Goal: Task Accomplishment & Management: Manage account settings

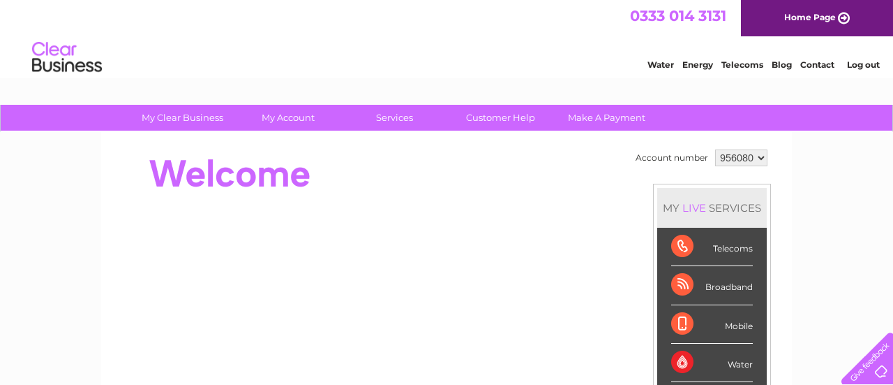
click at [756, 155] on select "956080 956081 959449 959450 959593 959597 960303" at bounding box center [741, 157] width 52 height 17
select select "959593"
click at [715, 149] on select "956080 956081 959449 959450 959593 959597 960303" at bounding box center [741, 157] width 52 height 17
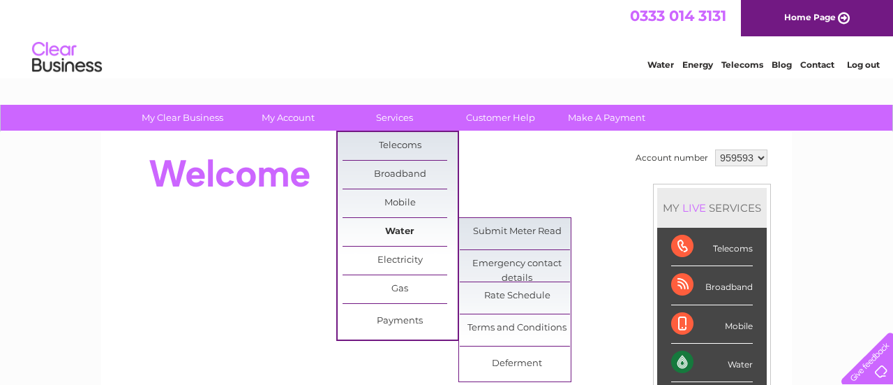
click at [398, 230] on link "Water" at bounding box center [400, 232] width 115 height 28
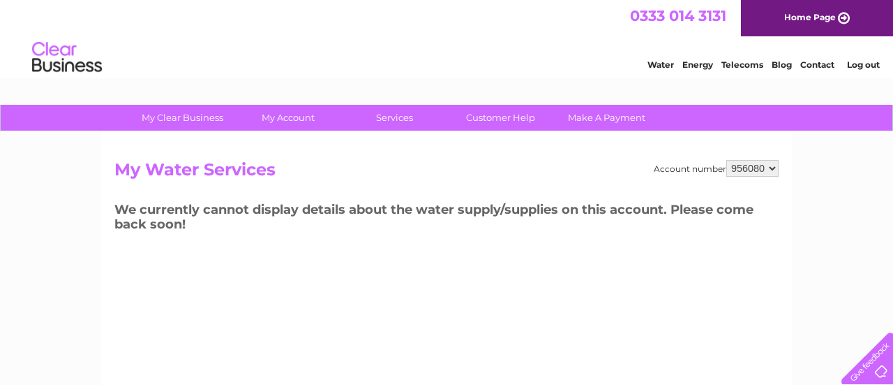
click at [757, 166] on select "956080 956081 959449 959450 959593 959597 960303" at bounding box center [753, 168] width 52 height 17
select select "959593"
click at [730, 160] on select "956080 956081 959449 959450 959593 959597 960303" at bounding box center [753, 168] width 52 height 17
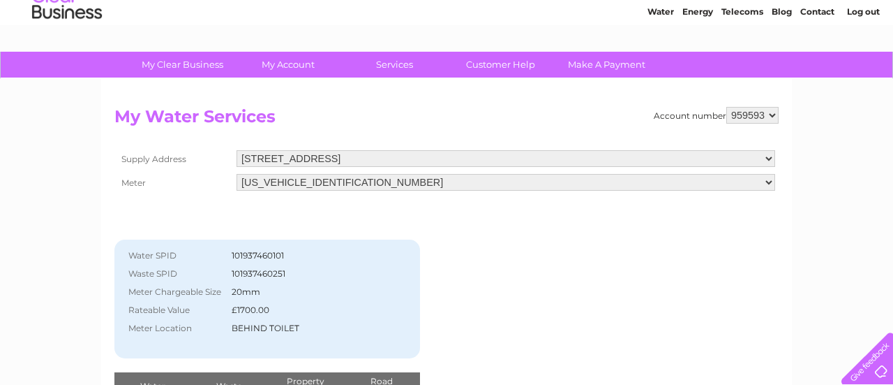
scroll to position [36, 0]
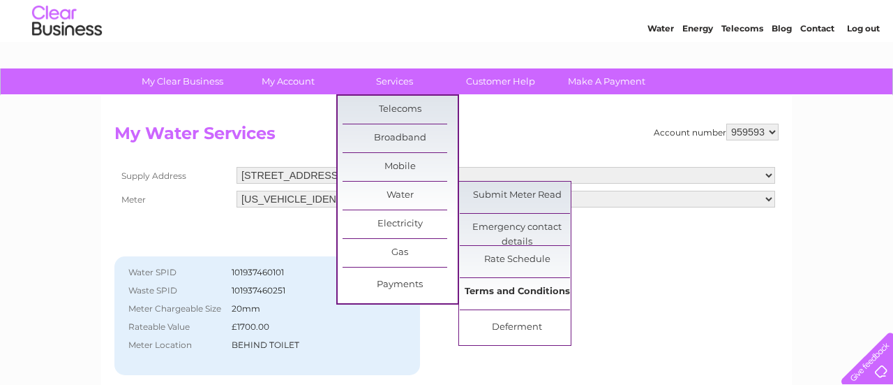
click at [538, 290] on link "Terms and Conditions" at bounding box center [517, 292] width 115 height 28
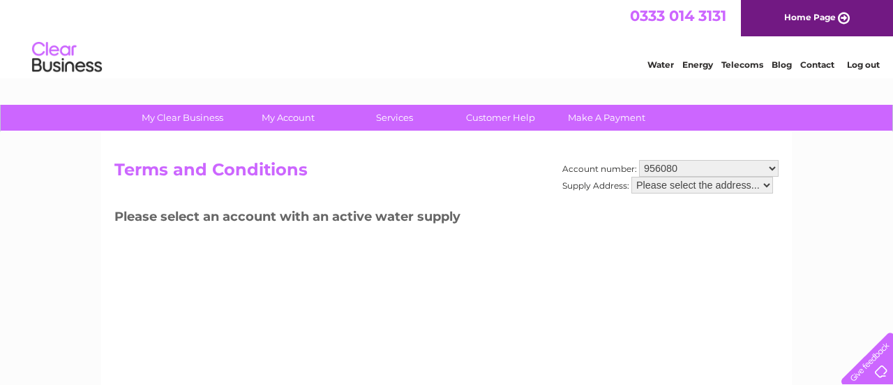
click at [778, 166] on select "956080 956081 959449 959450 959593 959597 960303" at bounding box center [709, 168] width 140 height 17
select select "959593"
click at [639, 160] on select "956080 956081 959449 959450 959593 959597 960303" at bounding box center [709, 168] width 140 height 17
click at [759, 184] on select "Please select the address..." at bounding box center [703, 185] width 142 height 17
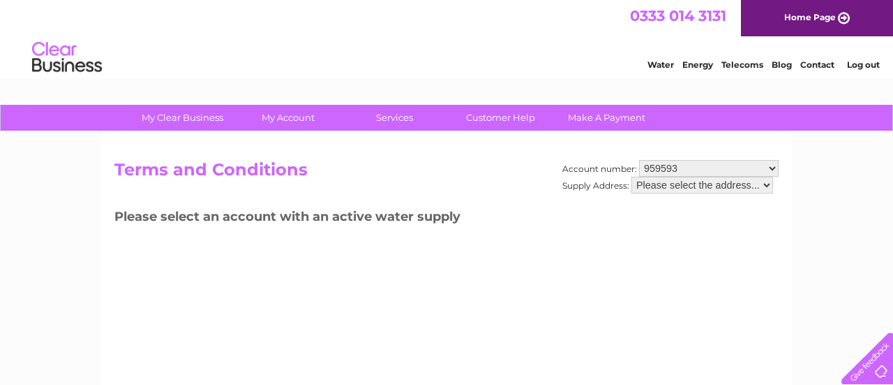
click at [781, 239] on div "Account number: 956080 956081 959449 959450 959593 959597 960303 Supply Address…" at bounding box center [446, 327] width 691 height 391
click at [766, 181] on select "Please select the address..." at bounding box center [703, 185] width 142 height 17
click at [632, 177] on select "Please select the address..." at bounding box center [703, 185] width 142 height 17
drag, startPoint x: 609, startPoint y: 205, endPoint x: 454, endPoint y: 184, distance: 157.0
click at [608, 205] on div "Account number: 956080 956081 959449 959450 959593 959597 960303 Supply Address…" at bounding box center [671, 183] width 216 height 47
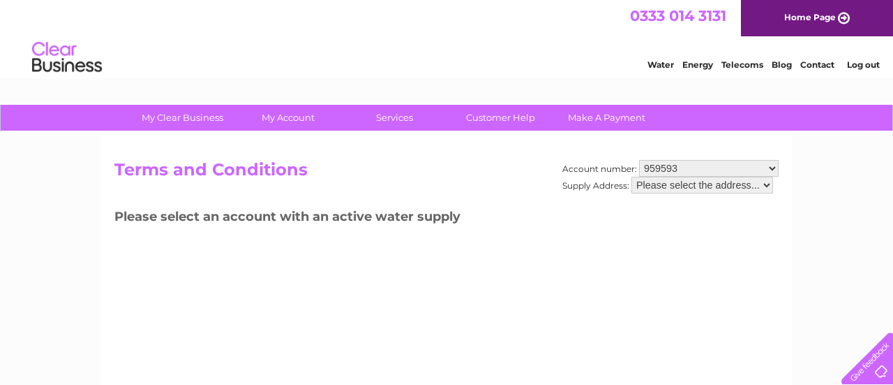
click at [766, 169] on select "956080 956081 959449 959450 959593 959597 960303" at bounding box center [709, 168] width 140 height 17
click at [639, 160] on select "956080 956081 959449 959450 959593 959597 960303" at bounding box center [709, 168] width 140 height 17
click at [744, 168] on select "956080 956081 959449 959450 959593 959597 960303" at bounding box center [709, 168] width 140 height 17
select select "959593"
click at [639, 160] on select "956080 956081 959449 959450 959593 959597 960303" at bounding box center [709, 168] width 140 height 17
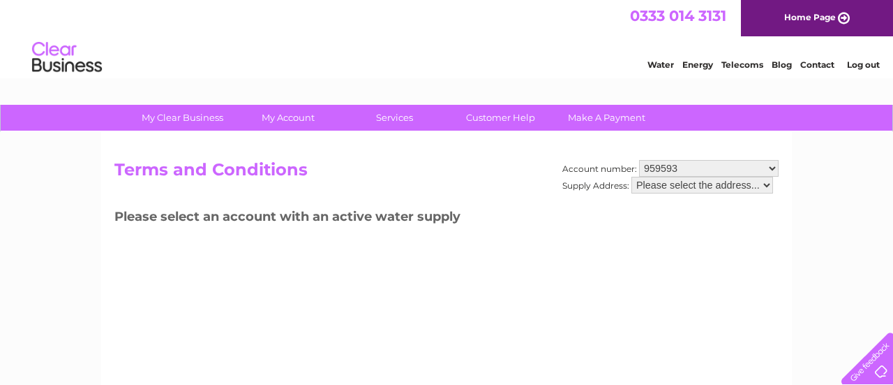
click at [764, 184] on select "Please select the address..." at bounding box center [703, 185] width 142 height 17
drag, startPoint x: 722, startPoint y: 259, endPoint x: 626, endPoint y: 246, distance: 96.4
click at [681, 248] on div "Account number: 956080 956081 959449 959450 959593 959597 960303 Supply Address…" at bounding box center [446, 327] width 691 height 391
click at [479, 119] on link "Customer Help" at bounding box center [500, 118] width 115 height 26
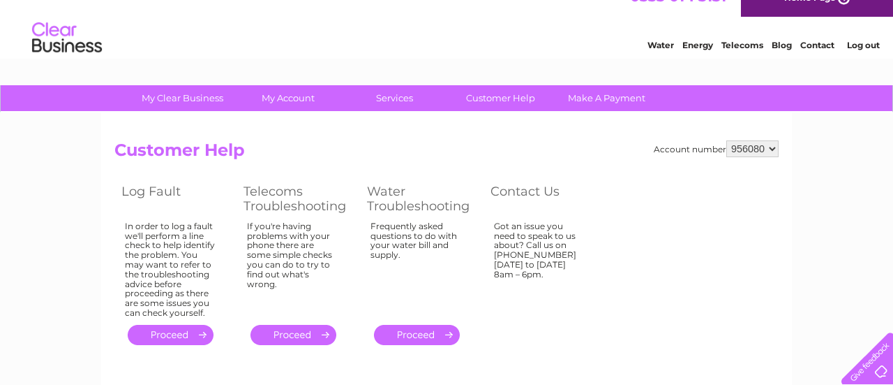
scroll to position [21, 0]
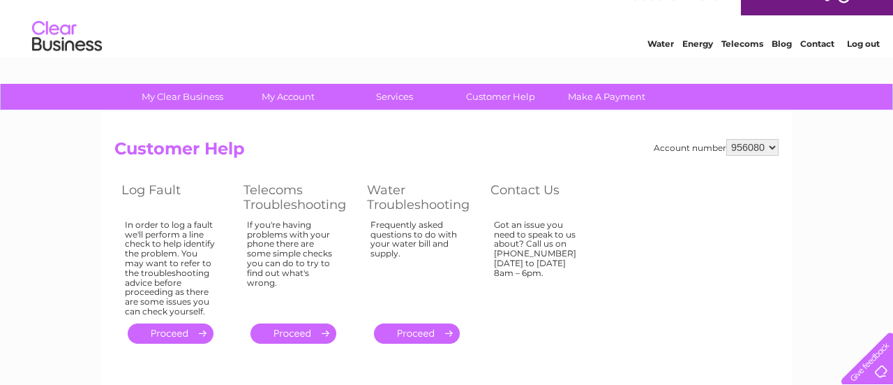
click at [745, 142] on select "956080 956081 959449 959450 959593 959597 960303" at bounding box center [753, 147] width 52 height 17
select select "959593"
click at [730, 139] on select "956080 956081 959449 959450 959593 959597 960303" at bounding box center [753, 147] width 52 height 17
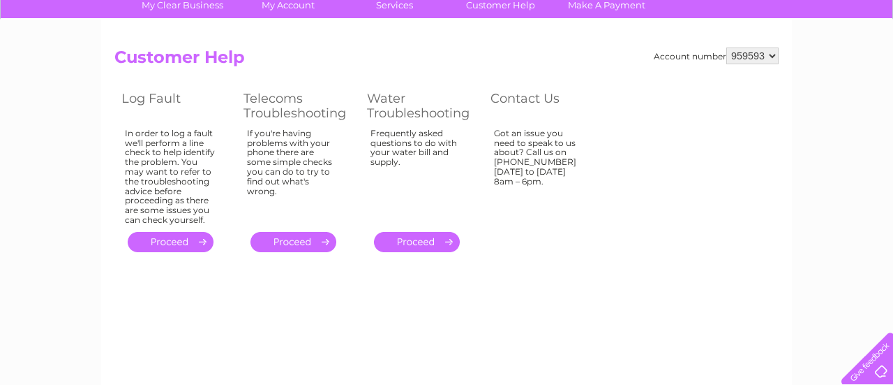
scroll to position [157, 0]
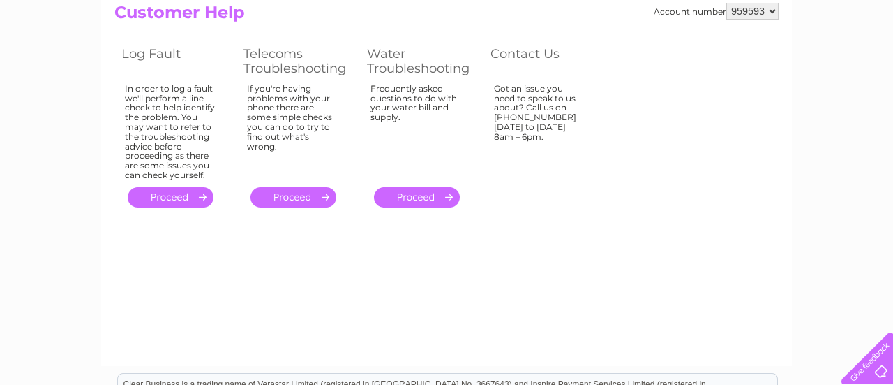
click at [415, 197] on link "." at bounding box center [417, 197] width 86 height 20
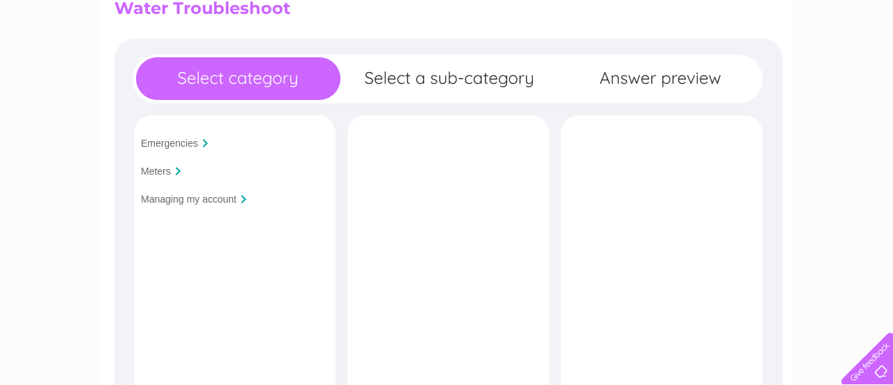
scroll to position [208, 0]
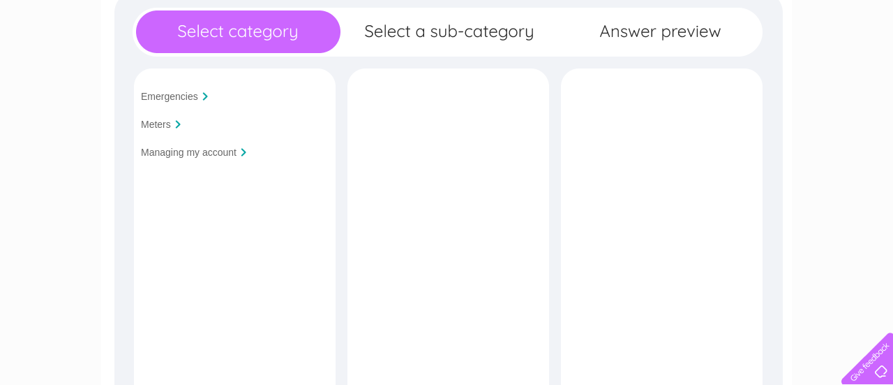
click at [188, 151] on input "Managing my account" at bounding box center [189, 152] width 96 height 11
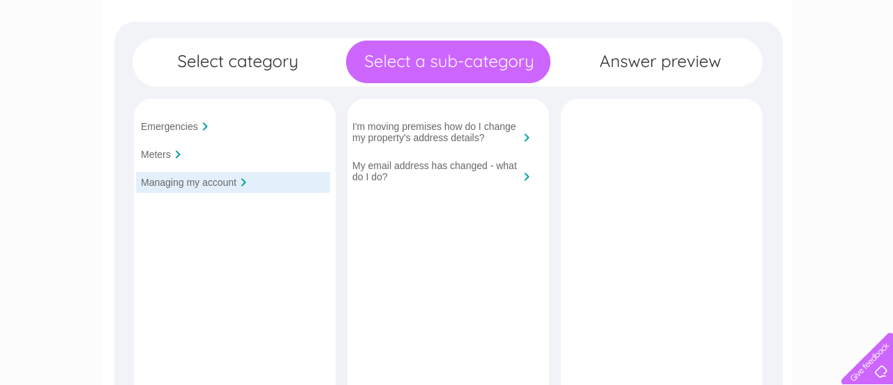
scroll to position [177, 0]
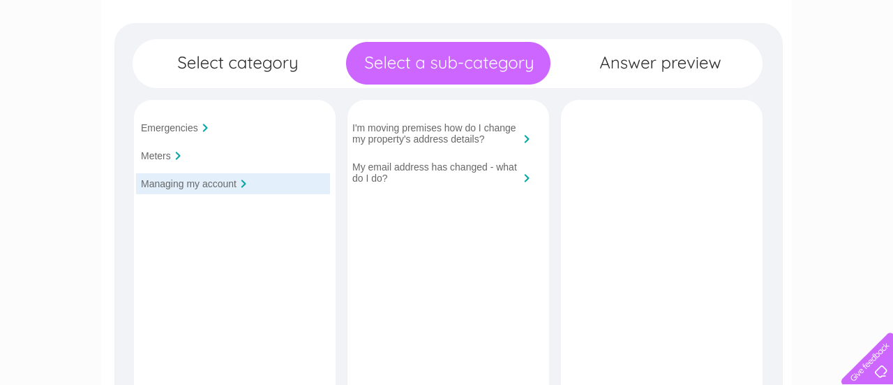
click at [159, 150] on input "Meters" at bounding box center [156, 155] width 30 height 11
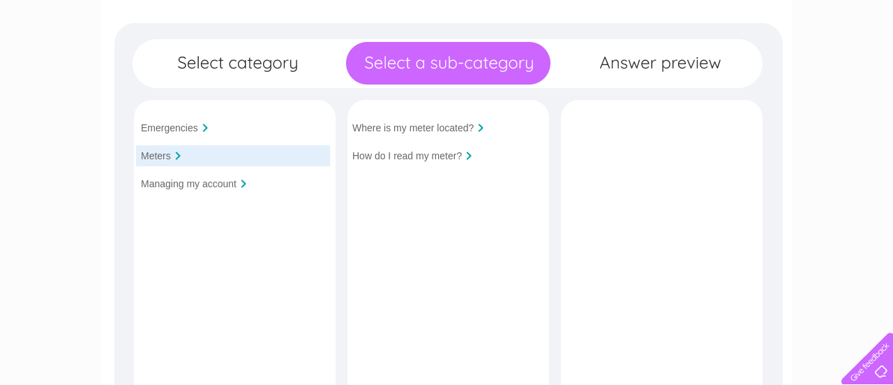
click at [157, 132] on input "Emergencies" at bounding box center [169, 127] width 57 height 11
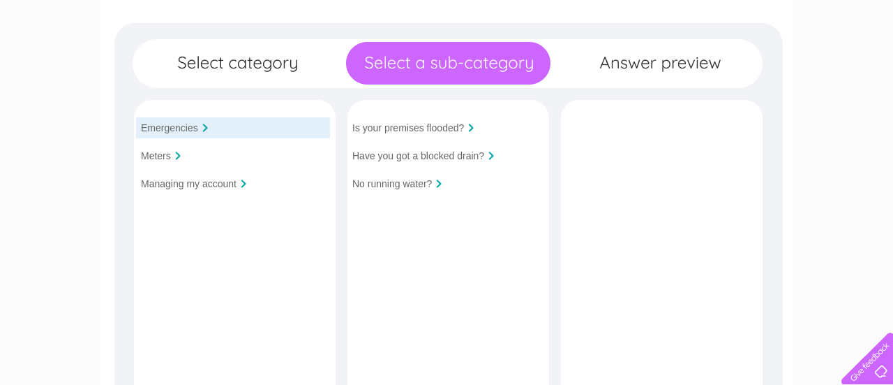
click at [232, 58] on div "Emergencies Meters Managing my account Is your premises flooded?" at bounding box center [448, 347] width 669 height 649
click at [433, 64] on div "Emergencies Meters Managing my account Is your premises flooded?" at bounding box center [448, 347] width 669 height 649
click at [658, 63] on div "Emergencies Meters Managing my account Is your premises flooded?" at bounding box center [448, 347] width 669 height 649
click at [447, 66] on div "Emergencies Meters Managing my account Is your premises flooded?" at bounding box center [448, 347] width 669 height 649
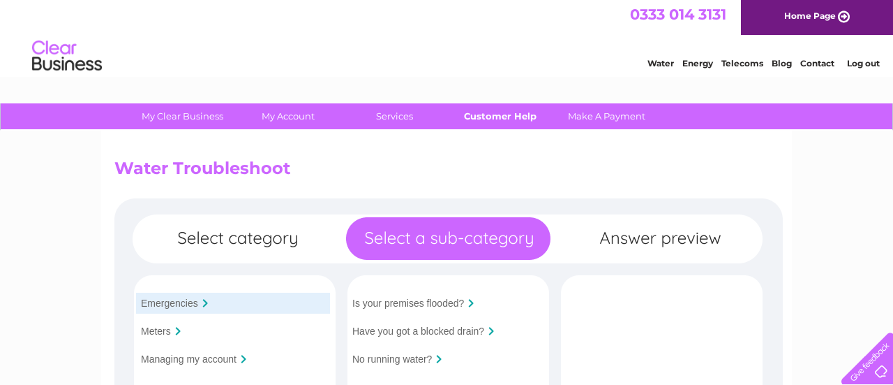
scroll to position [1, 0]
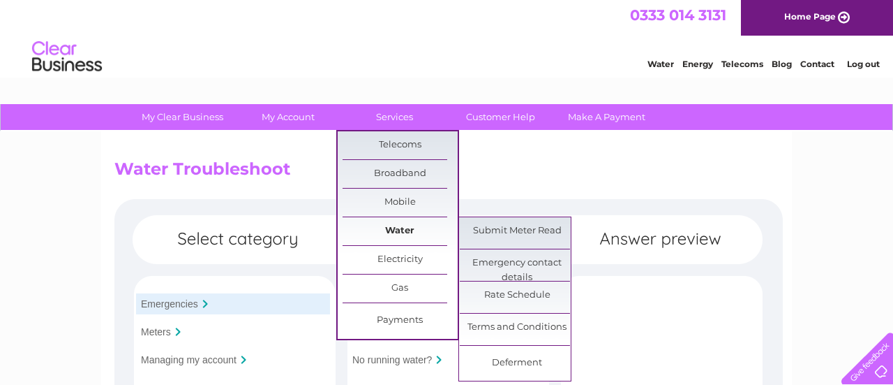
click at [407, 230] on link "Water" at bounding box center [400, 231] width 115 height 28
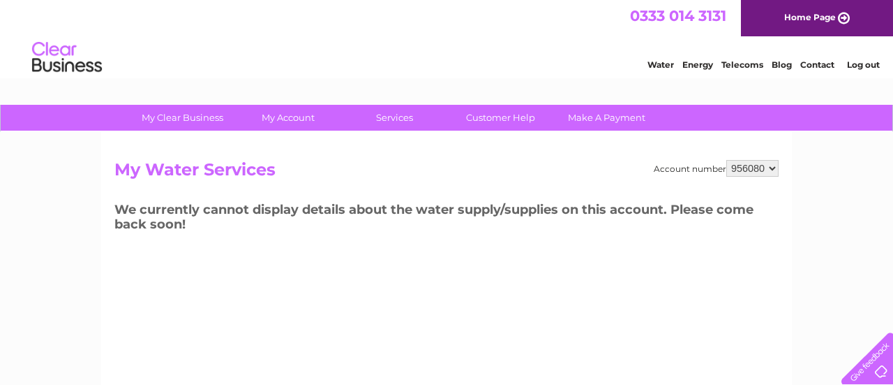
select select "959593"
click at [730, 160] on select "956080 956081 959449 959450 959593 959597 960303" at bounding box center [753, 168] width 52 height 17
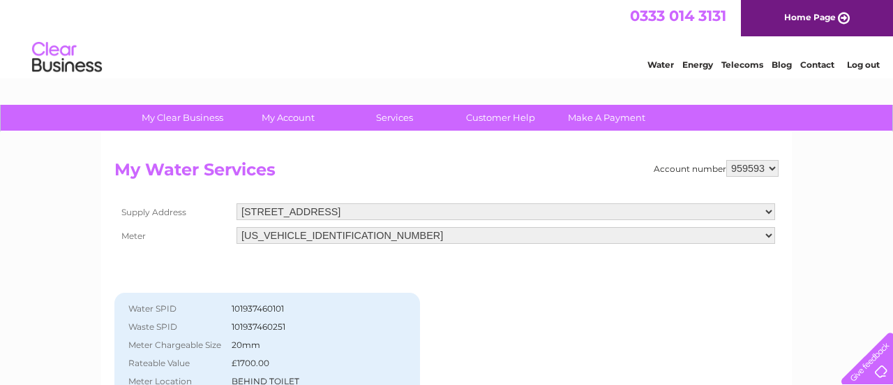
click at [823, 66] on link "Contact" at bounding box center [818, 64] width 34 height 10
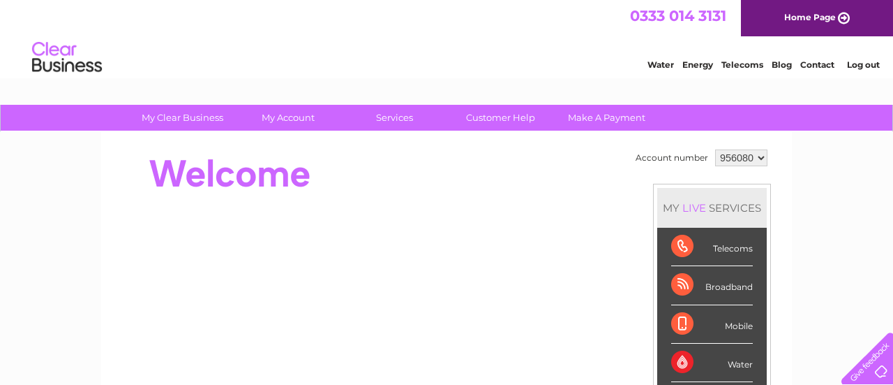
click at [749, 156] on select "956080 956081 959449 959450 959593 959597 960303" at bounding box center [741, 157] width 52 height 17
select select "959593"
click at [715, 149] on select "956080 956081 959449 959450 959593 959597 960303" at bounding box center [741, 157] width 52 height 17
click at [510, 116] on link "Customer Help" at bounding box center [500, 118] width 115 height 26
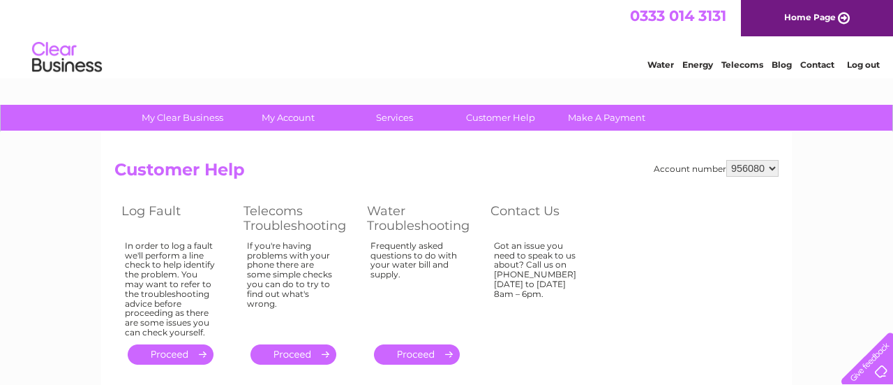
click at [758, 166] on select "956080 956081 959449 959450 959593 959597 960303" at bounding box center [753, 168] width 52 height 17
select select "959593"
click at [730, 160] on select "956080 956081 959449 959450 959593 959597 960303" at bounding box center [753, 168] width 52 height 17
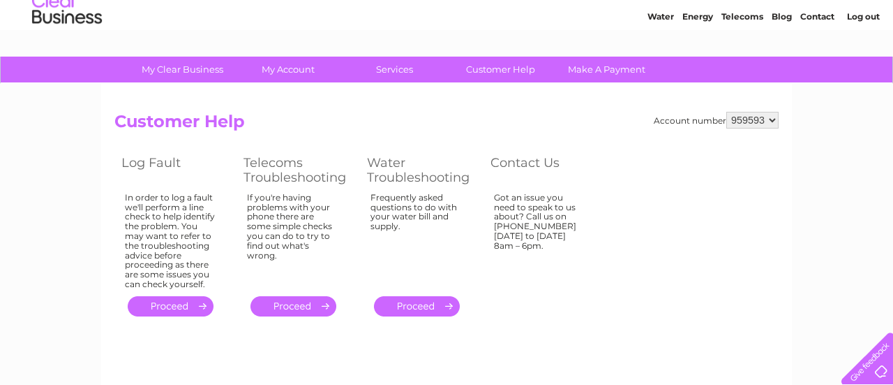
scroll to position [49, 0]
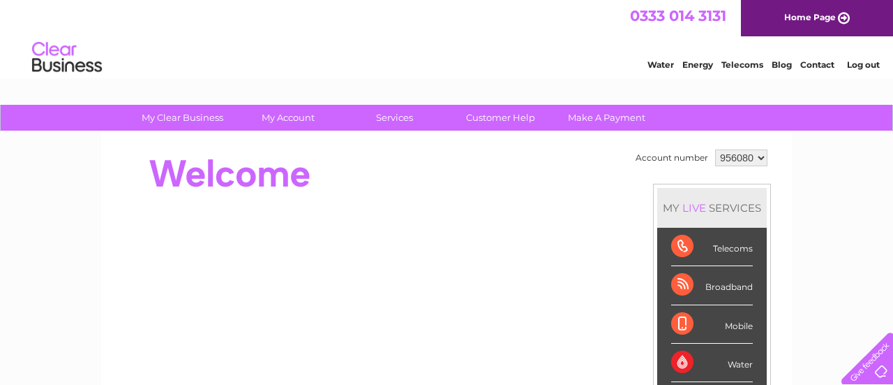
click at [752, 154] on select "956080 956081 959449 959450 959593 959597 960303" at bounding box center [741, 157] width 52 height 17
select select "959593"
click at [715, 149] on select "956080 956081 959449 959450 959593 959597 960303" at bounding box center [741, 157] width 52 height 17
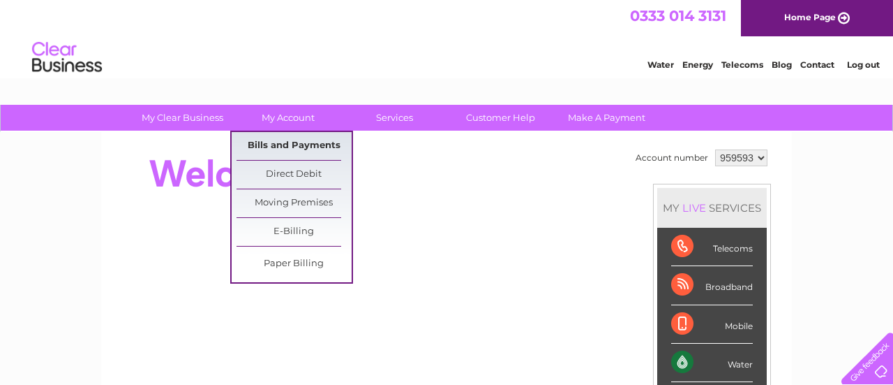
click at [307, 144] on link "Bills and Payments" at bounding box center [294, 146] width 115 height 28
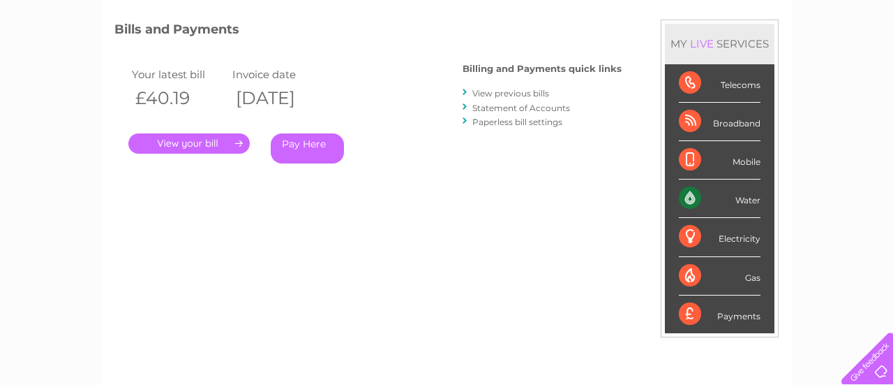
scroll to position [171, 0]
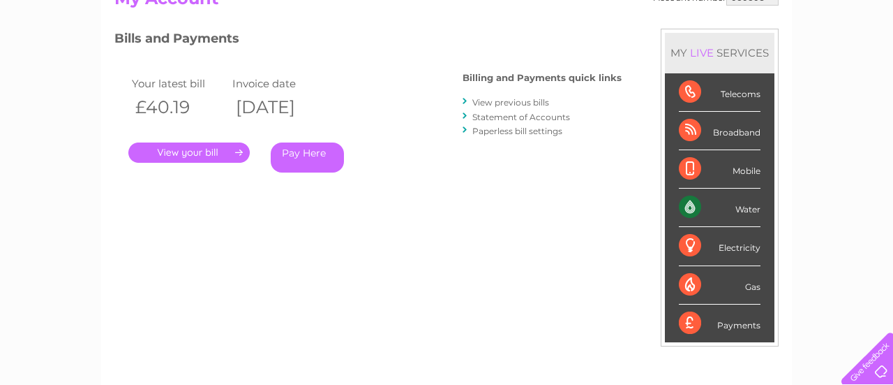
click at [195, 156] on link "." at bounding box center [188, 152] width 121 height 20
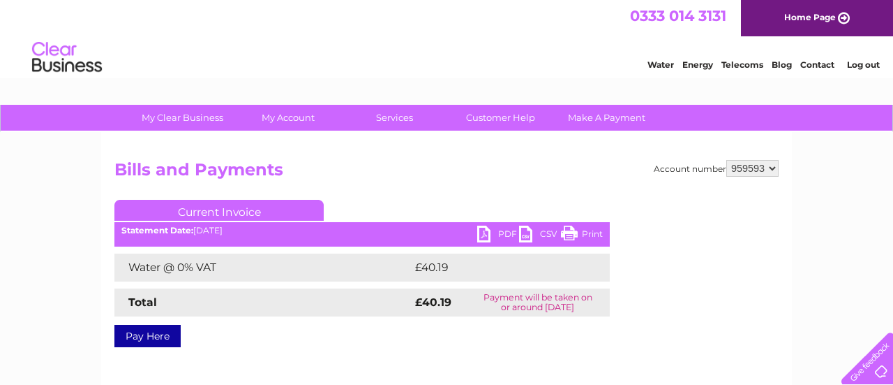
click at [507, 234] on link "PDF" at bounding box center [498, 235] width 42 height 20
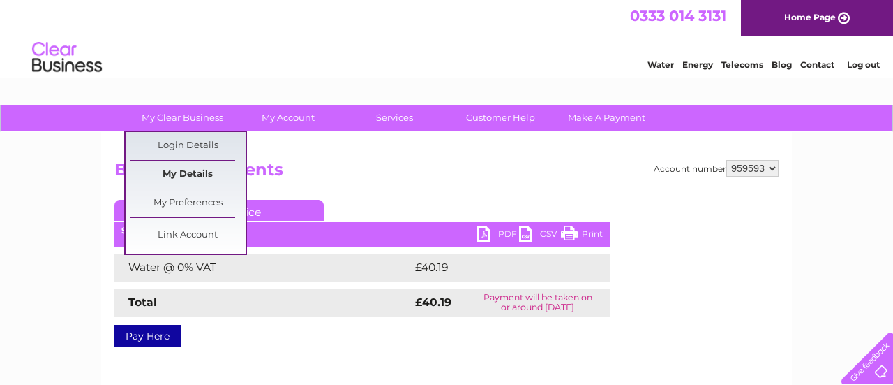
click at [180, 177] on link "My Details" at bounding box center [188, 175] width 115 height 28
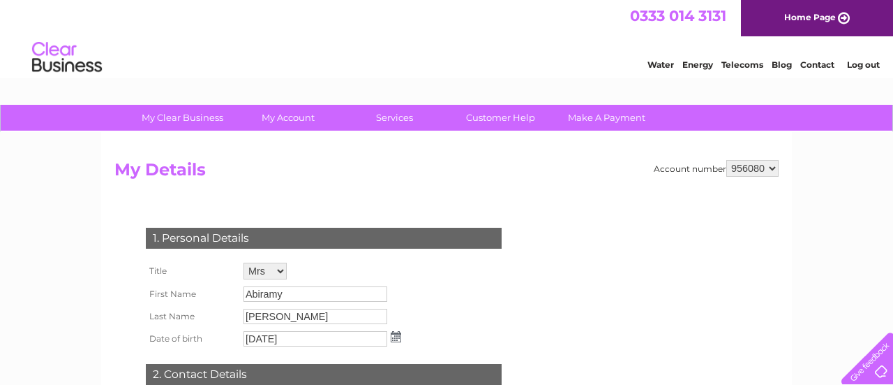
click at [863, 63] on link "Log out" at bounding box center [863, 64] width 33 height 10
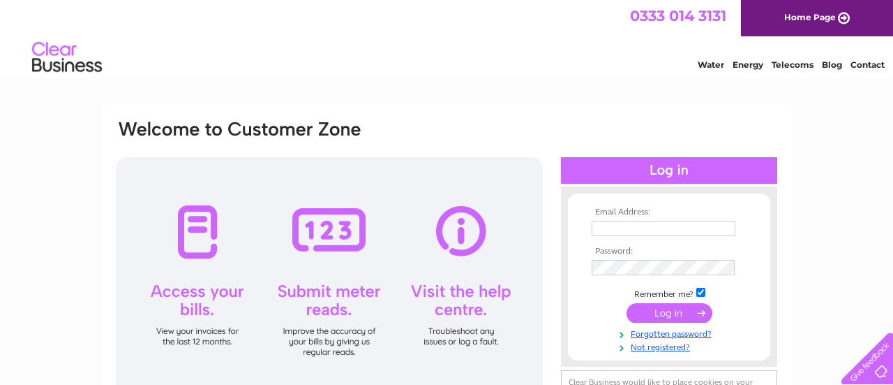
type input "[EMAIL_ADDRESS][DOMAIN_NAME]"
click at [677, 319] on input "submit" at bounding box center [670, 313] width 86 height 20
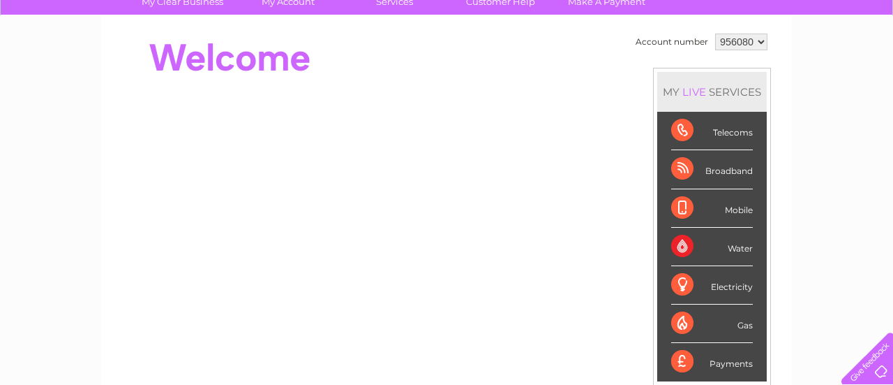
click at [754, 38] on select "956080 956081 959449 959450 959593 959597 960303" at bounding box center [741, 42] width 52 height 17
select select "959593"
click at [715, 34] on select "956080 956081 959449 959450 959593 959597 960303" at bounding box center [741, 42] width 52 height 17
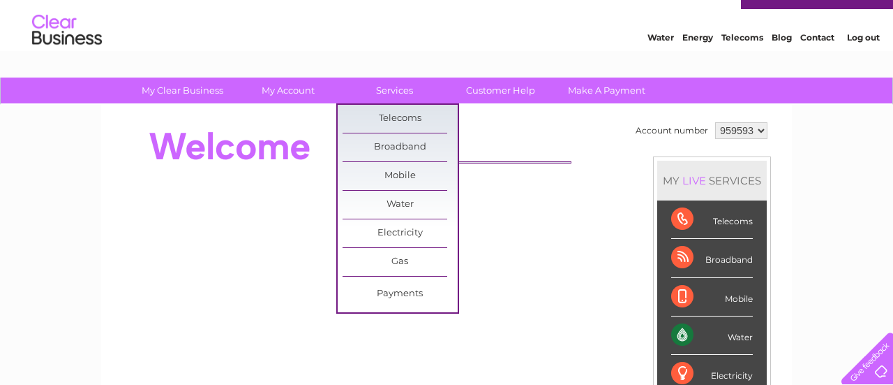
scroll to position [79, 0]
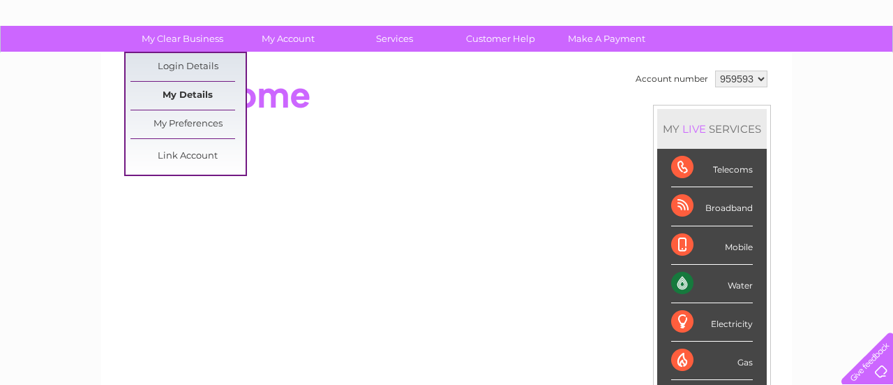
click at [195, 94] on link "My Details" at bounding box center [188, 96] width 115 height 28
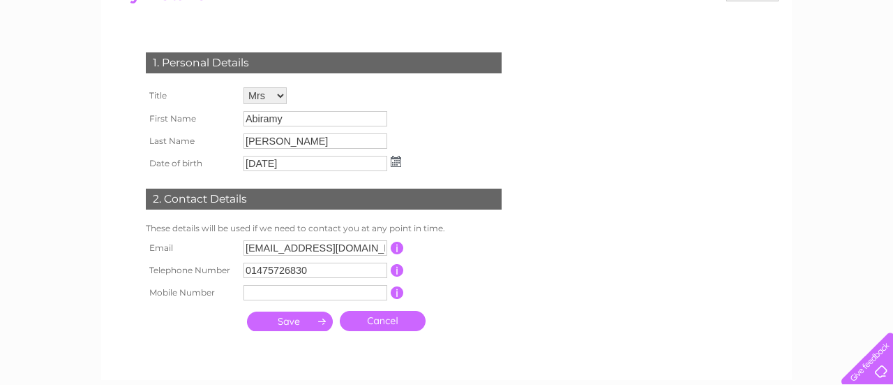
scroll to position [188, 0]
